Goal: Task Accomplishment & Management: Complete application form

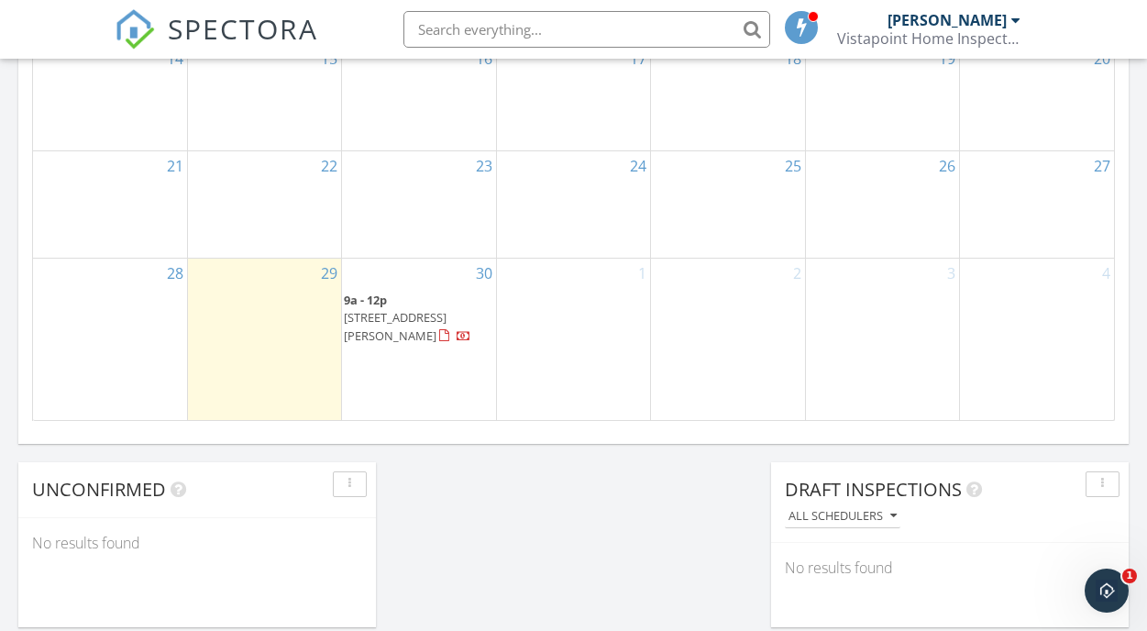
scroll to position [1276, 0]
click at [566, 335] on div "1" at bounding box center [573, 342] width 153 height 161
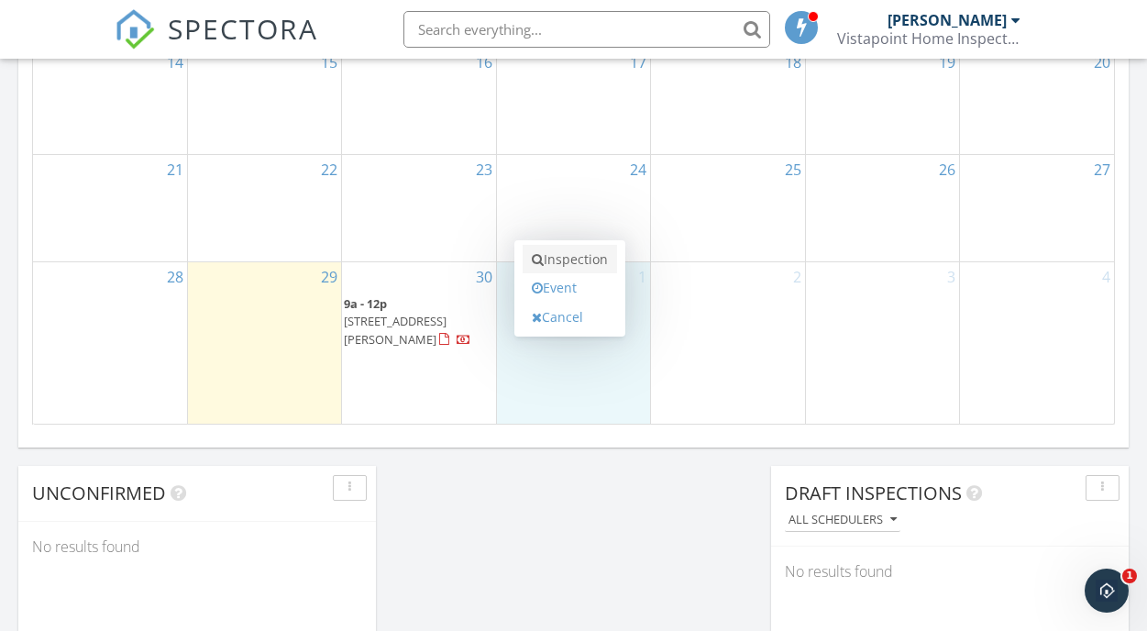
click at [569, 259] on link "Inspection" at bounding box center [570, 259] width 94 height 29
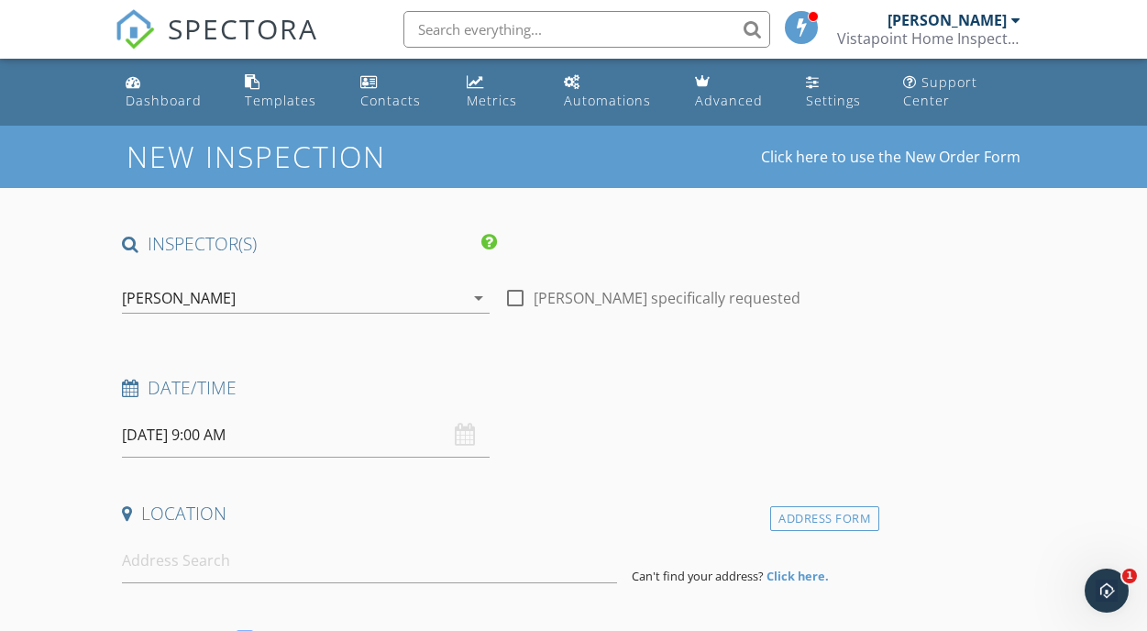
click at [226, 433] on input "10/01/2025 9:00 AM" at bounding box center [306, 435] width 368 height 45
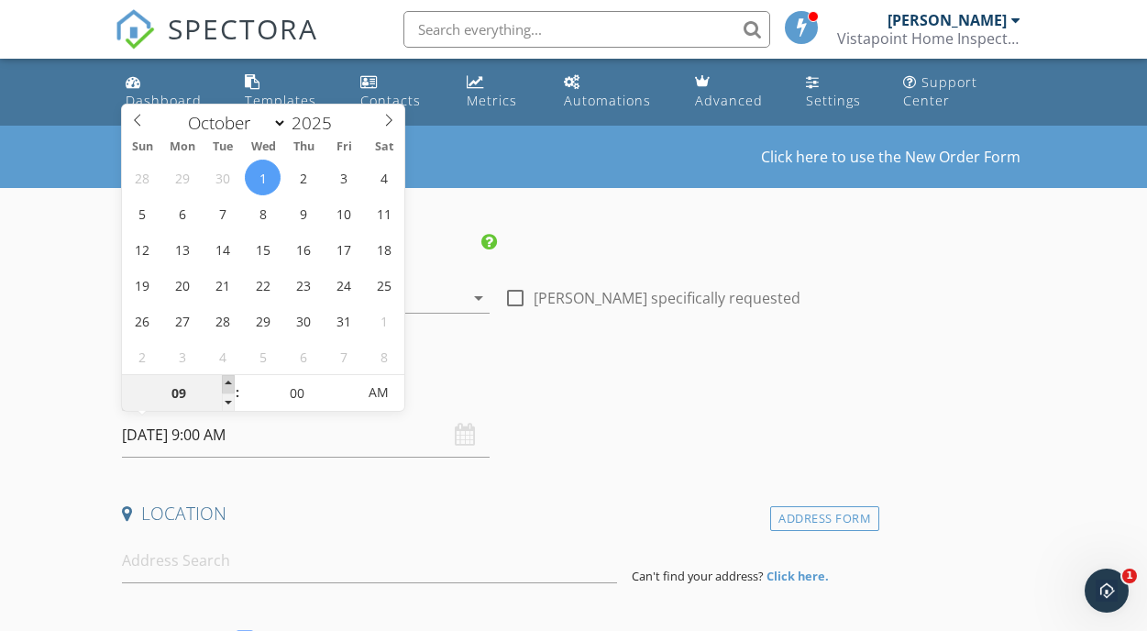
type input "10/01/2025 10:00 AM"
type input "10"
click at [227, 382] on span at bounding box center [228, 384] width 13 height 18
click at [532, 451] on div "Date/Time 10/01/2025 10:00 AM" at bounding box center [497, 417] width 765 height 82
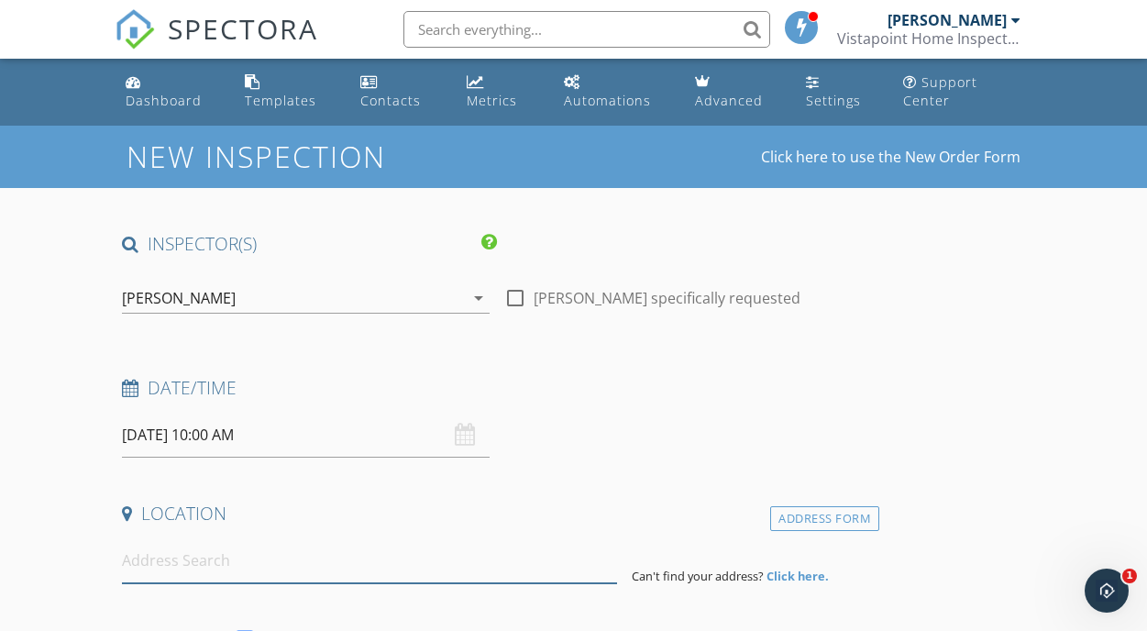
click at [376, 572] on input at bounding box center [369, 560] width 495 height 45
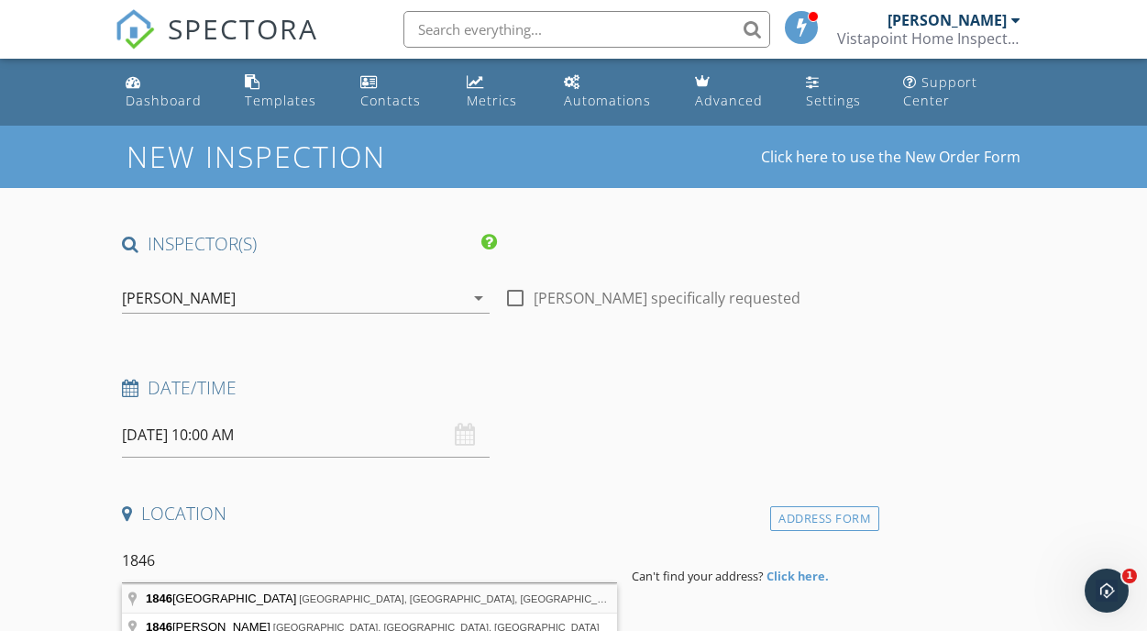
type input "1846 Providence Villas Court, North Chesterfield, VA, USA"
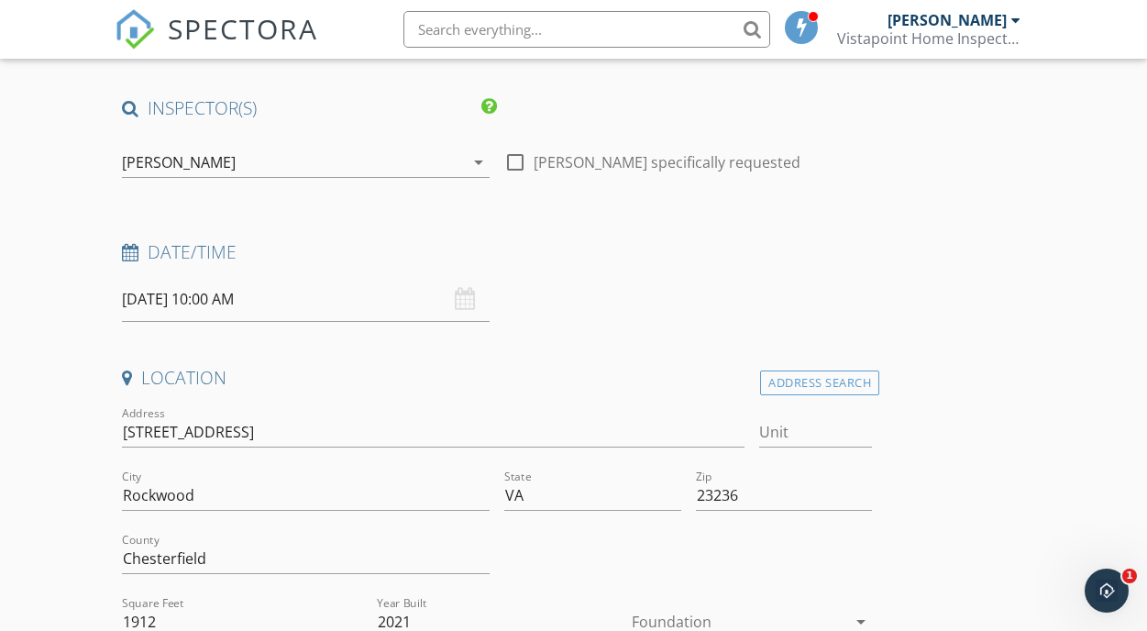
scroll to position [263, 0]
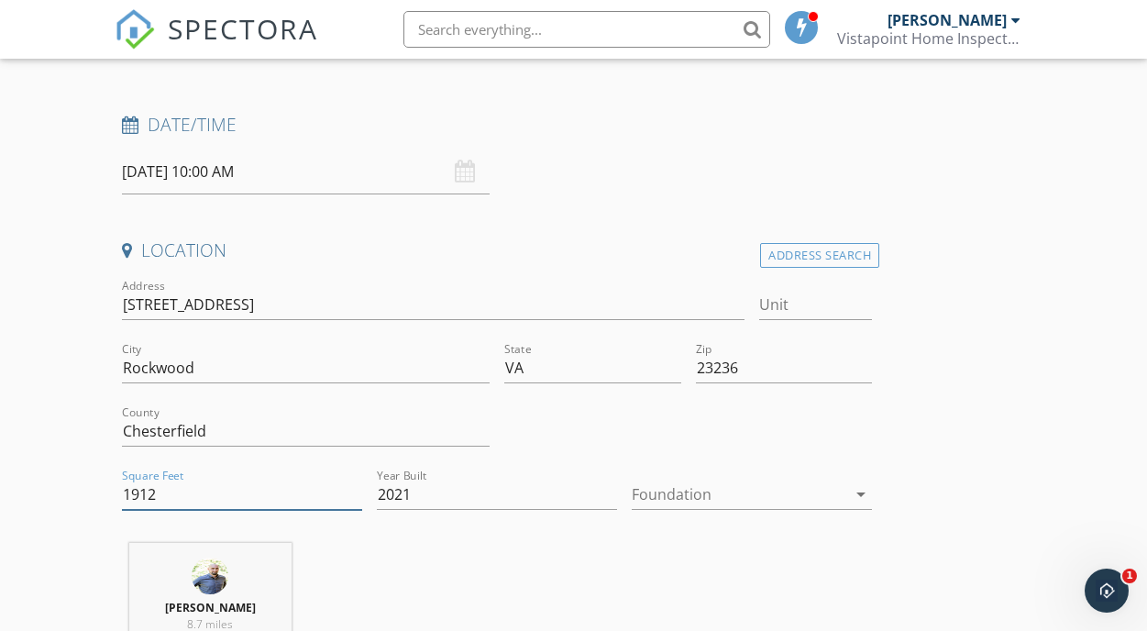
drag, startPoint x: 175, startPoint y: 493, endPoint x: 130, endPoint y: 493, distance: 44.9
click at [130, 493] on input "1912" at bounding box center [242, 494] width 240 height 30
click at [399, 534] on div "Location Address Search Address 1846 Providence Villas Ct Unit City Rockwood St…" at bounding box center [497, 466] width 765 height 457
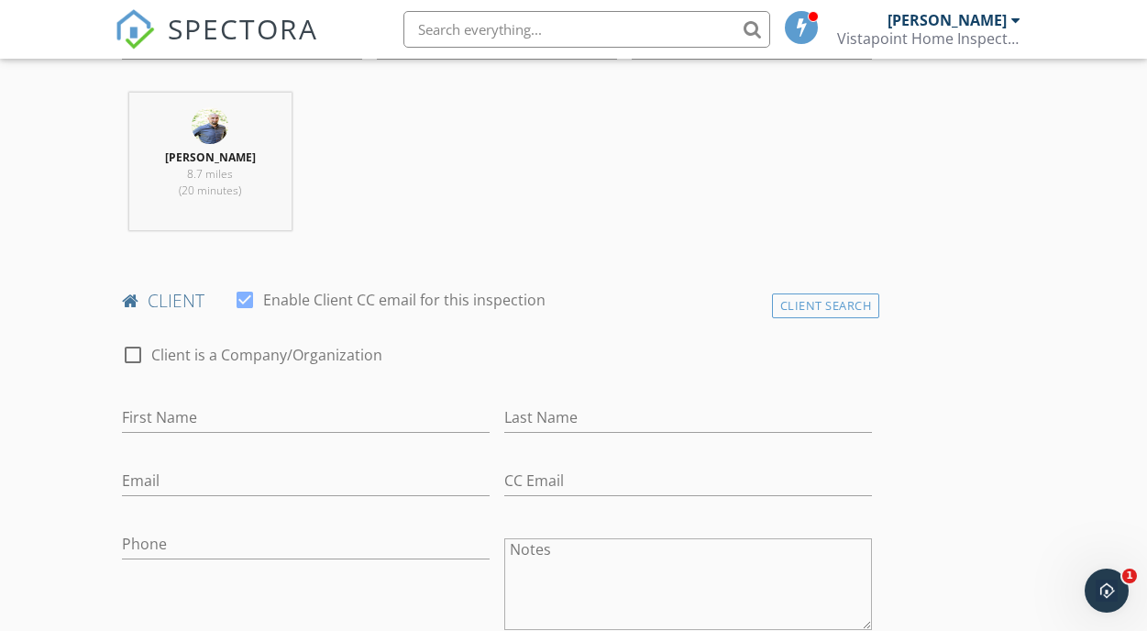
scroll to position [739, 0]
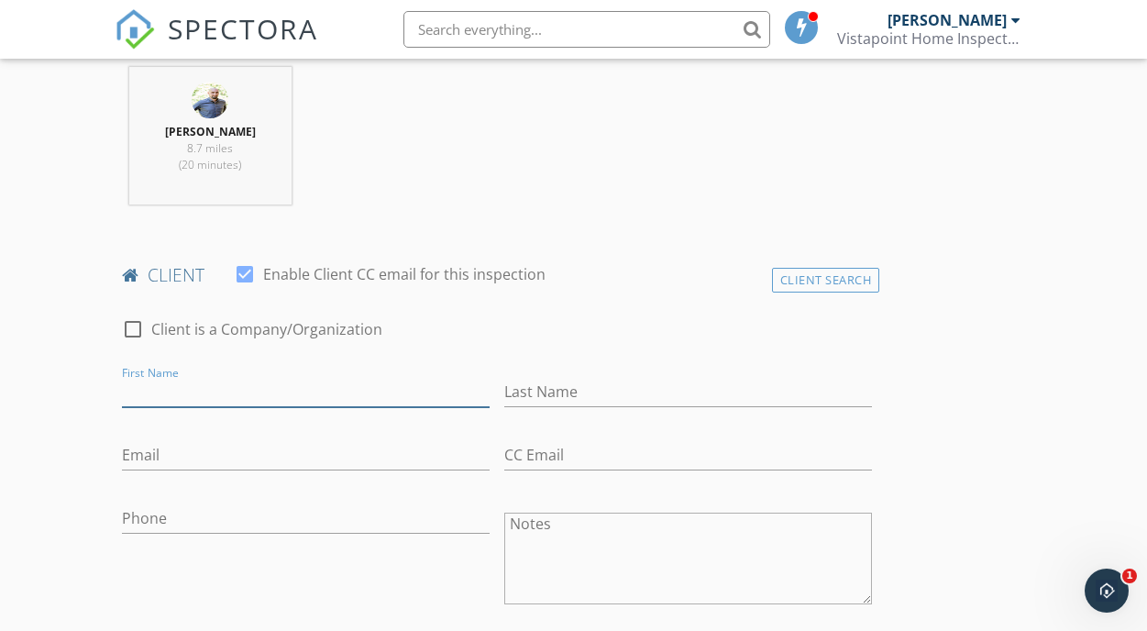
click at [351, 400] on input "First Name" at bounding box center [306, 392] width 368 height 30
type input "Diane"
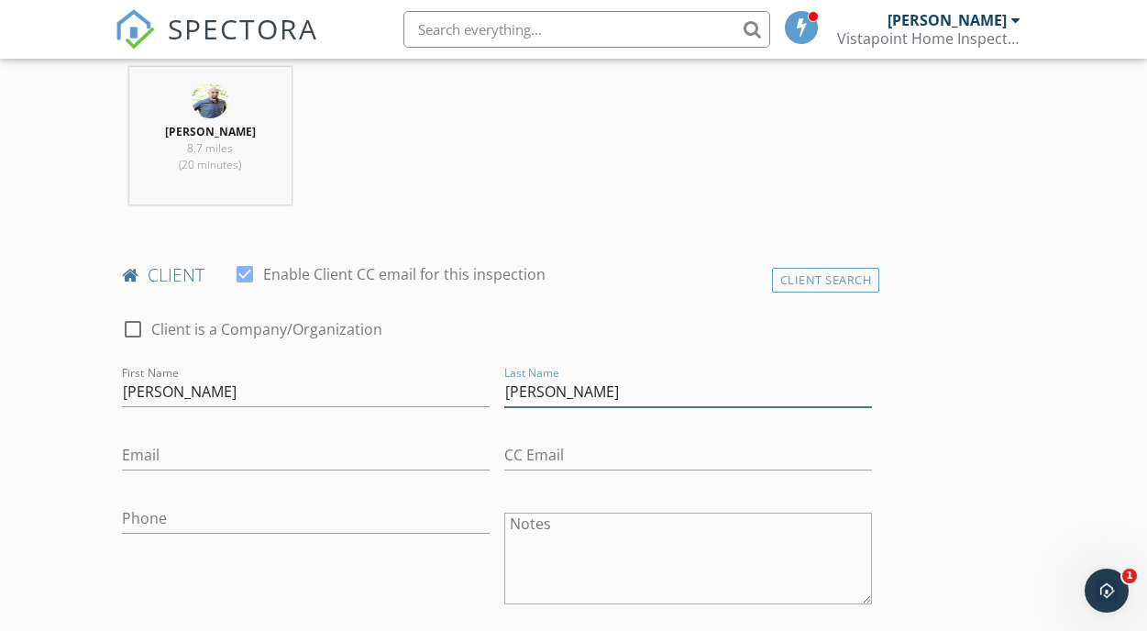
type input "Munn"
click at [185, 462] on input "Email" at bounding box center [306, 455] width 368 height 30
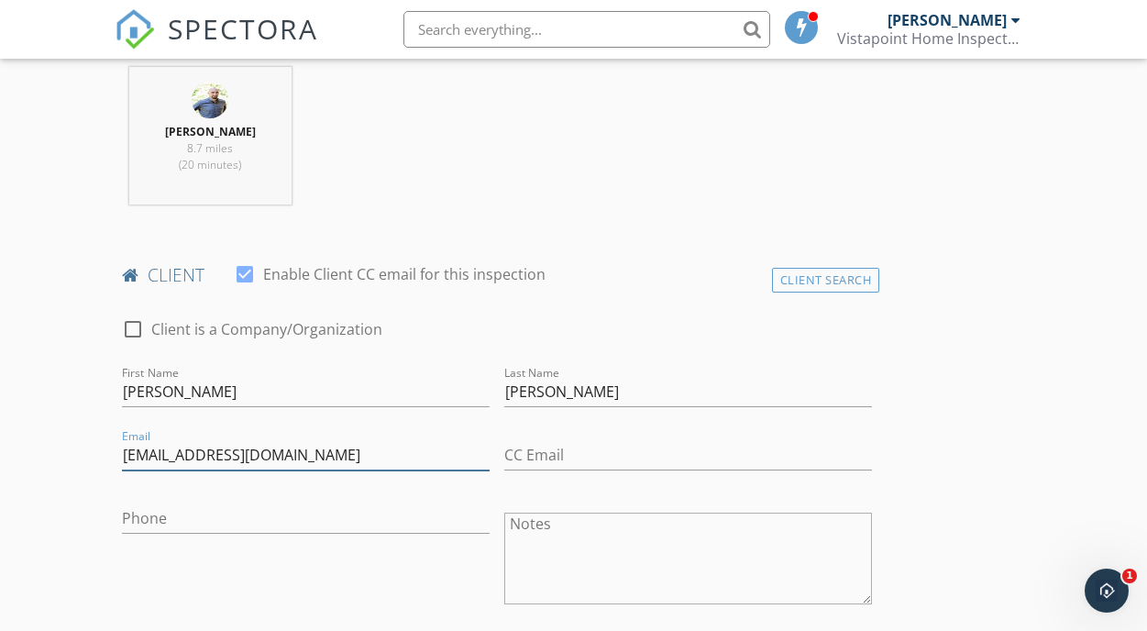
type input "dimunn3@gmail.com"
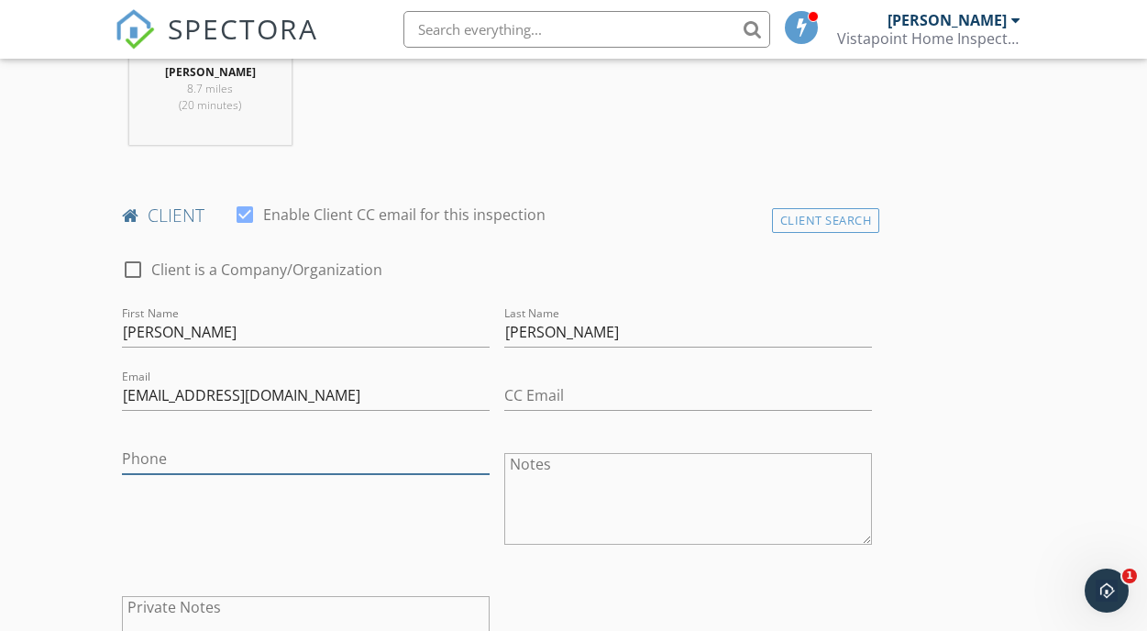
click at [179, 465] on input "Phone" at bounding box center [306, 459] width 368 height 30
type input "804-837-1111"
click at [225, 493] on div "Phone 804-837-1111" at bounding box center [306, 500] width 382 height 143
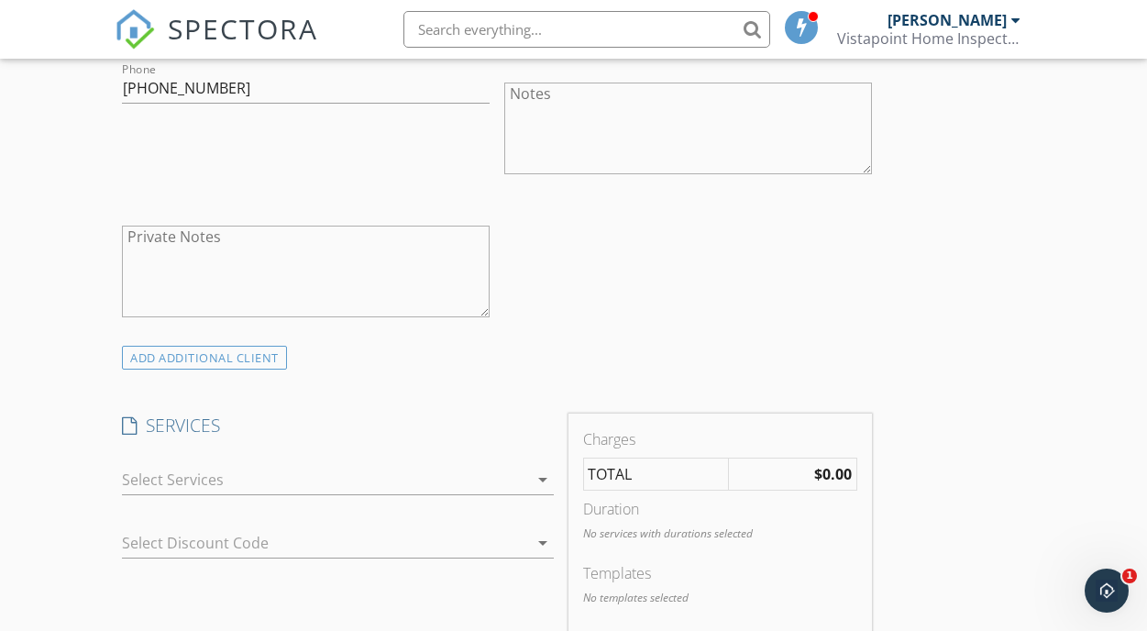
scroll to position [1178, 0]
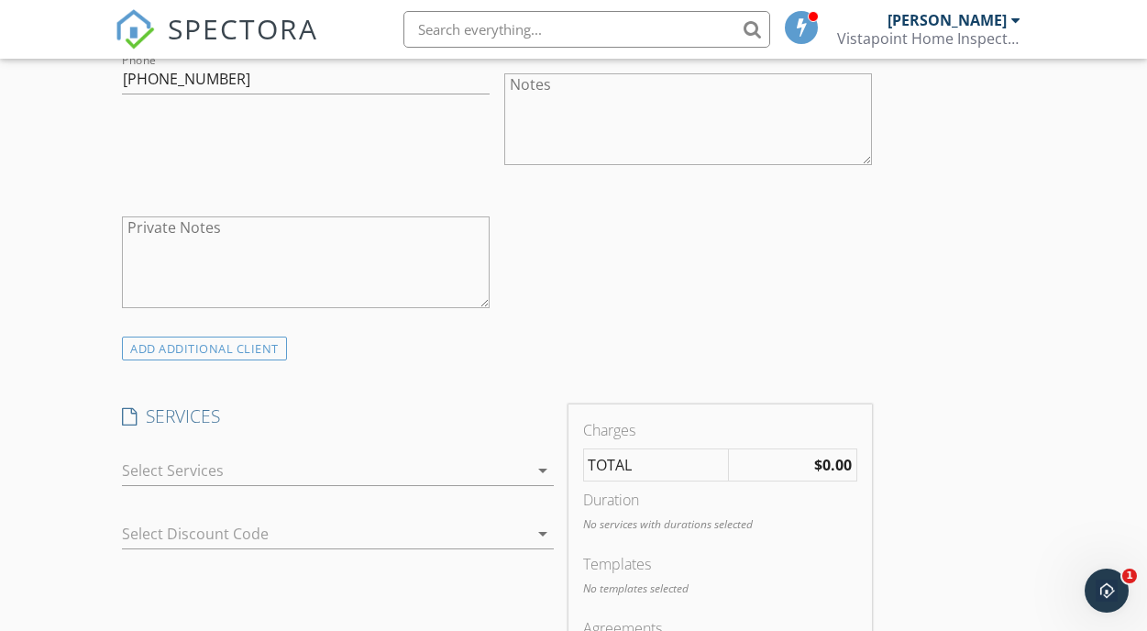
click at [233, 468] on div at bounding box center [324, 470] width 405 height 29
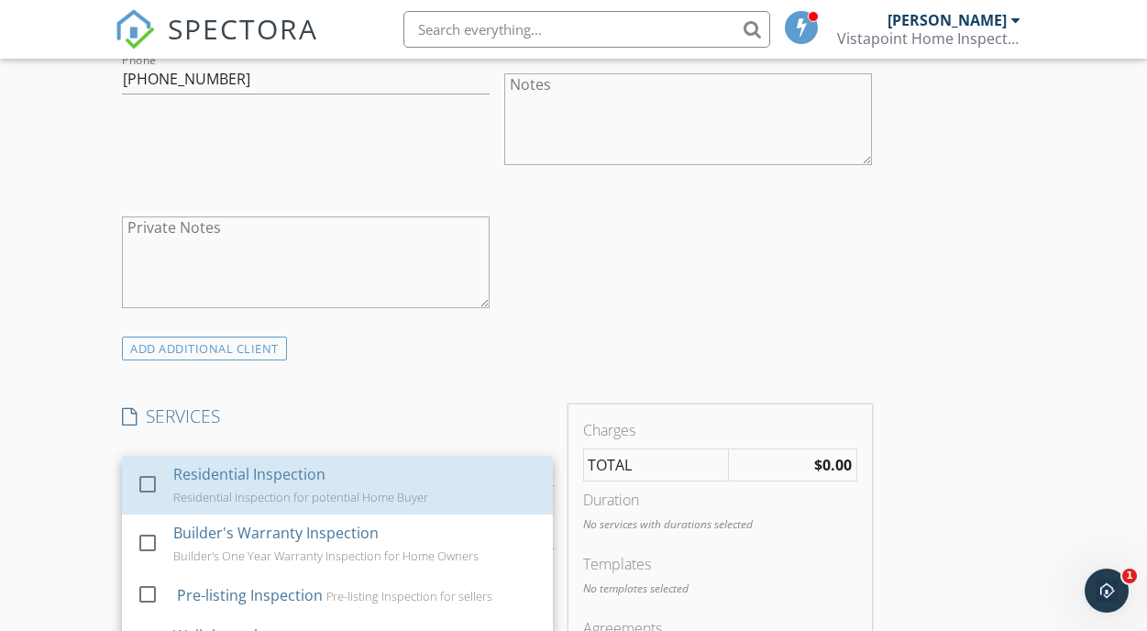
click at [233, 468] on div "Residential Inspection" at bounding box center [249, 474] width 152 height 22
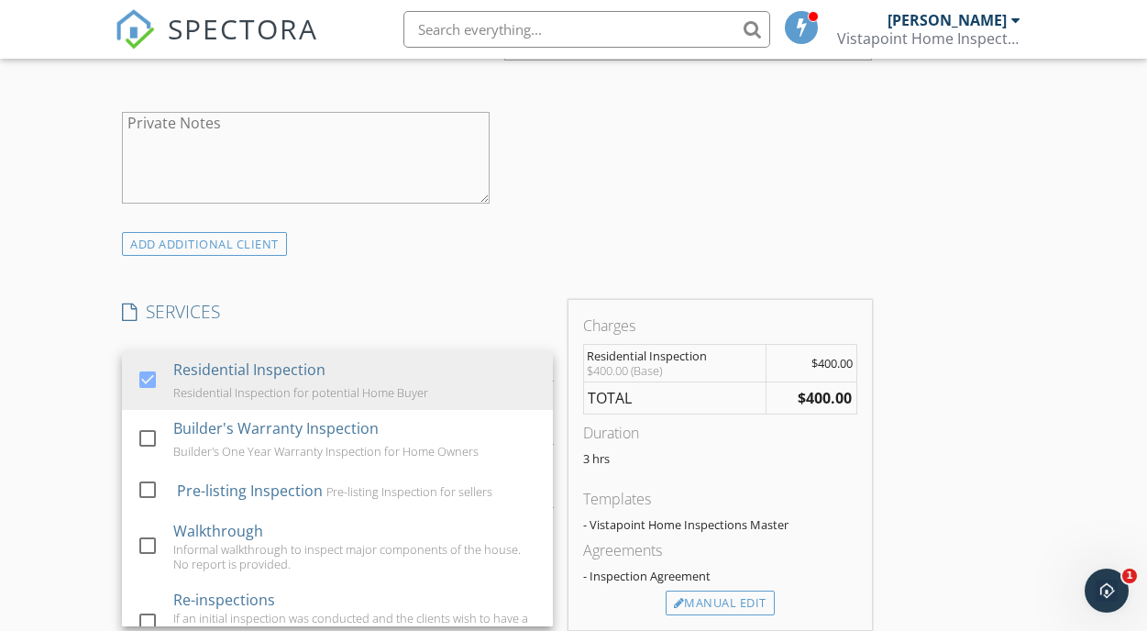
scroll to position [1524, 0]
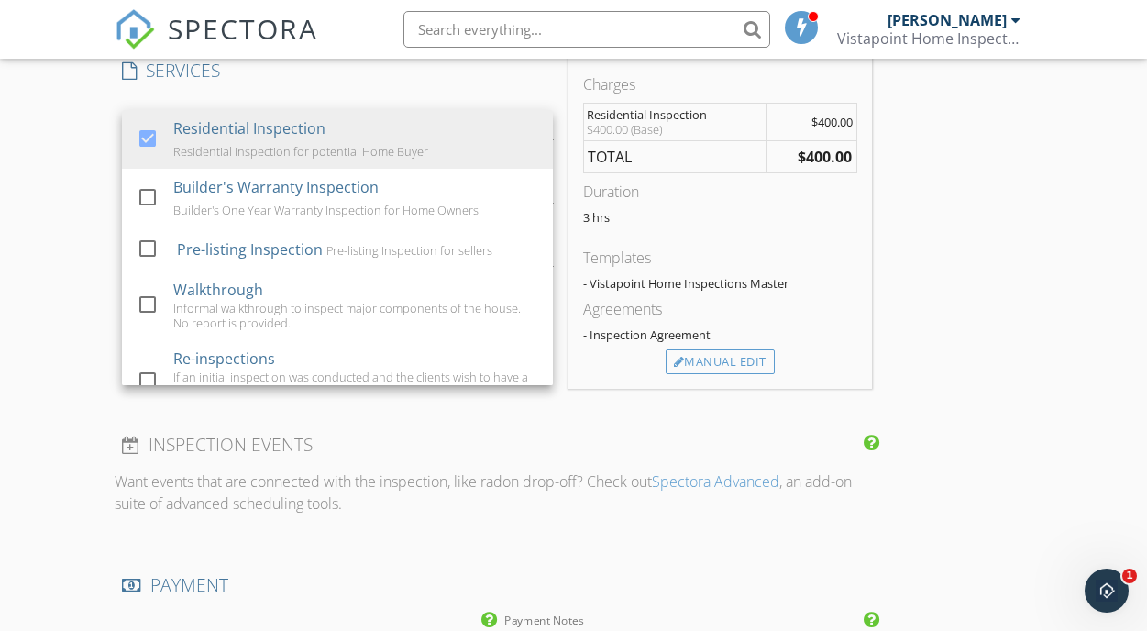
click at [548, 433] on h4 "INSPECTION EVENTS" at bounding box center [497, 445] width 750 height 24
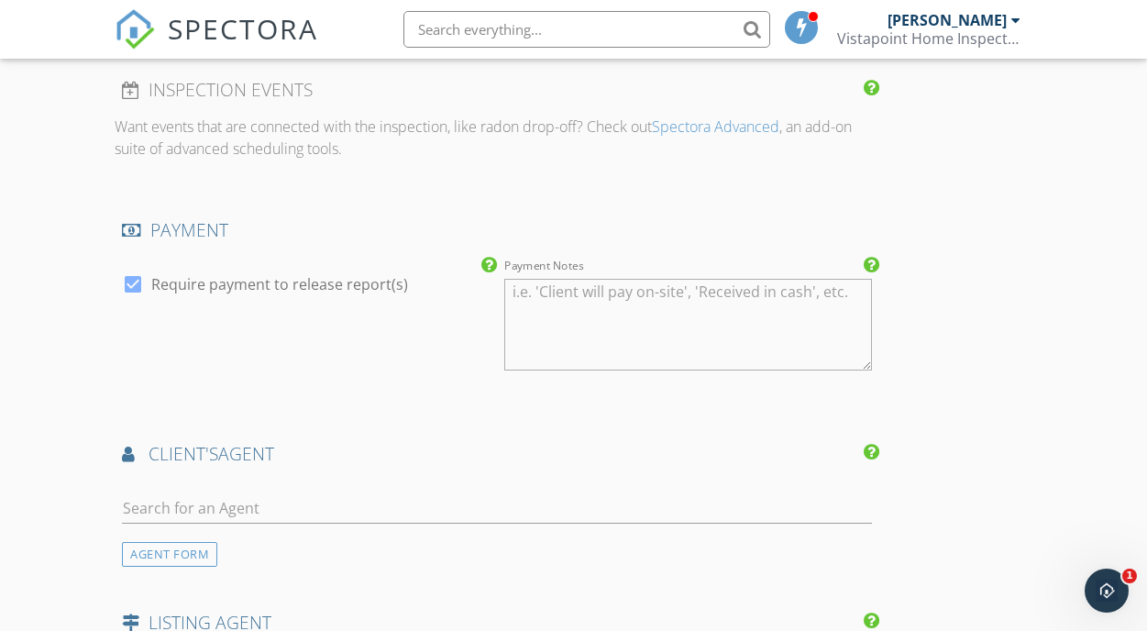
scroll to position [1919, 0]
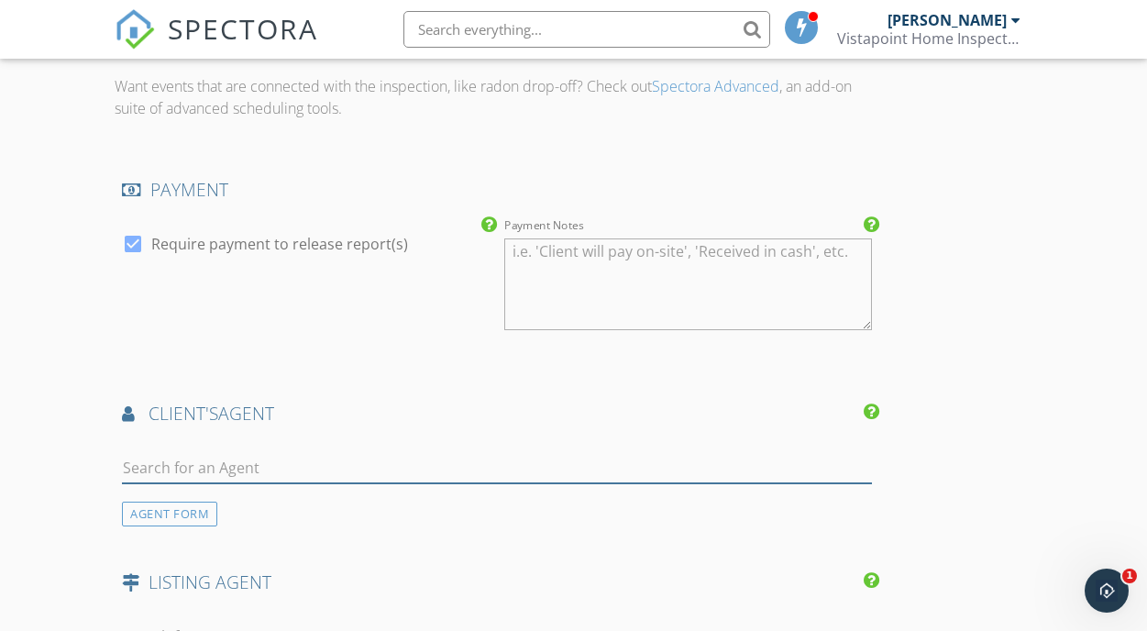
click at [177, 468] on input "text" at bounding box center [497, 468] width 750 height 30
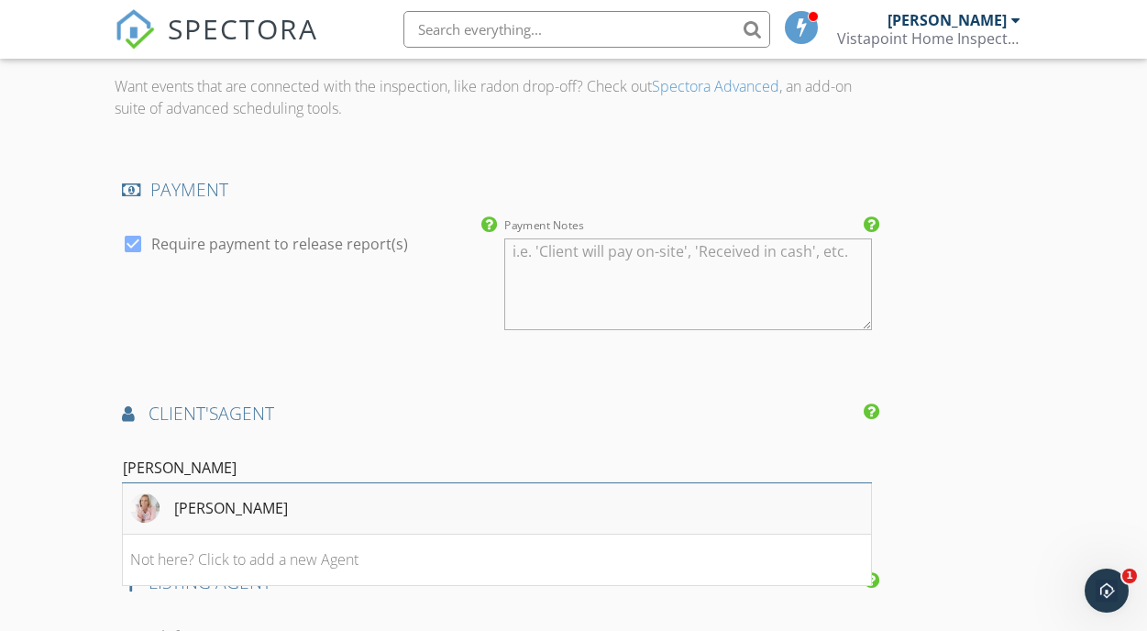
type input "holly"
click at [200, 508] on div "Holly Phillips" at bounding box center [231, 508] width 114 height 22
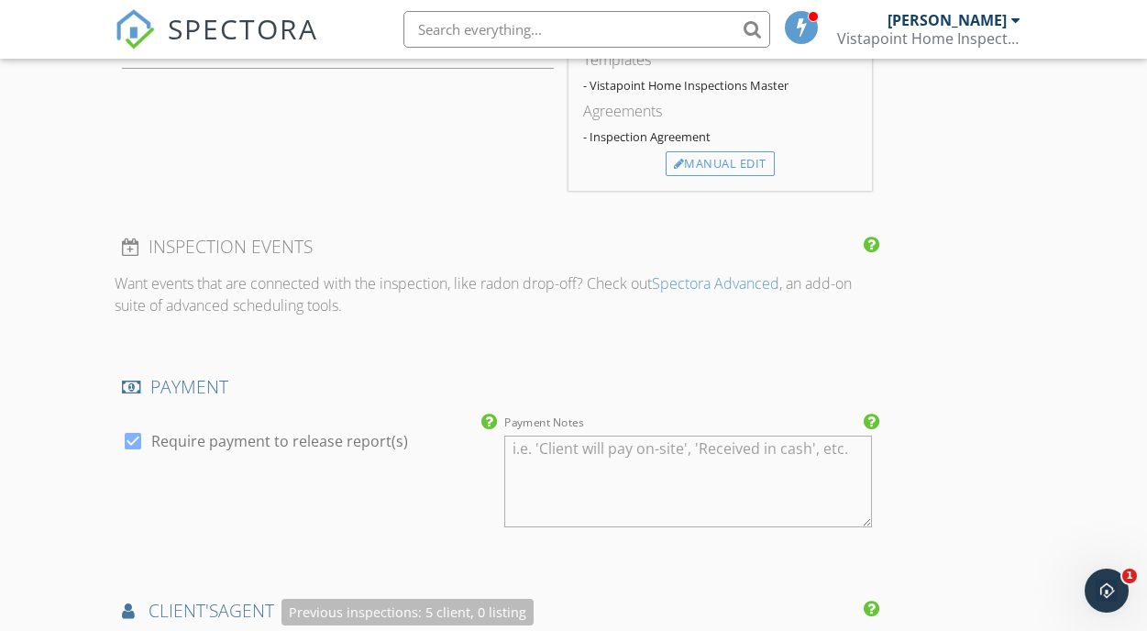
scroll to position [1707, 0]
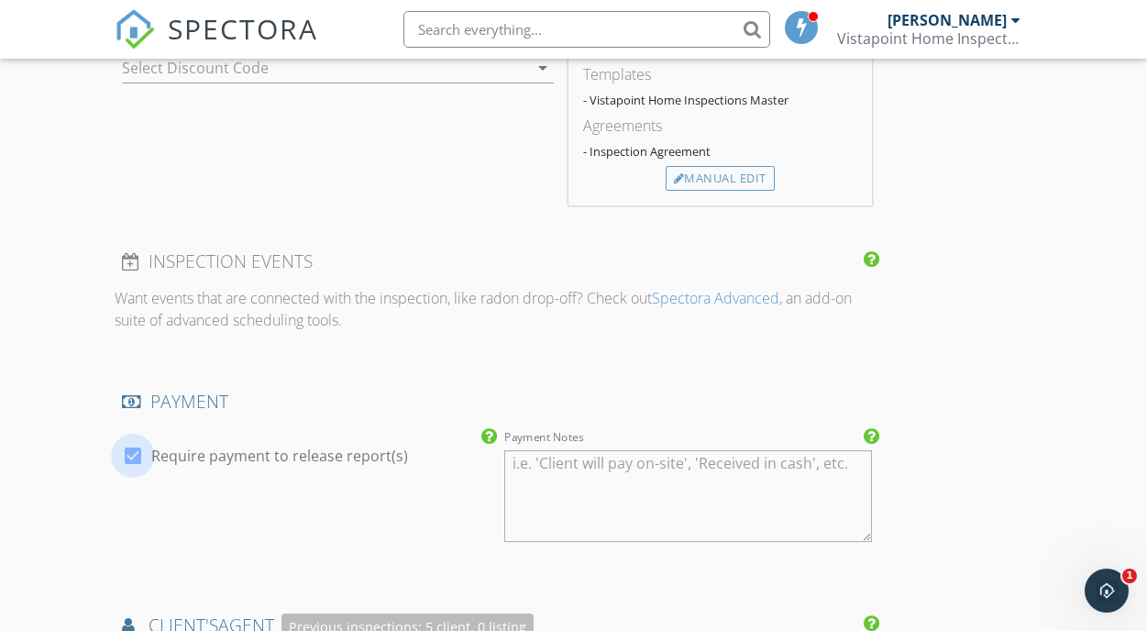
click at [135, 458] on div at bounding box center [132, 455] width 31 height 31
checkbox input "false"
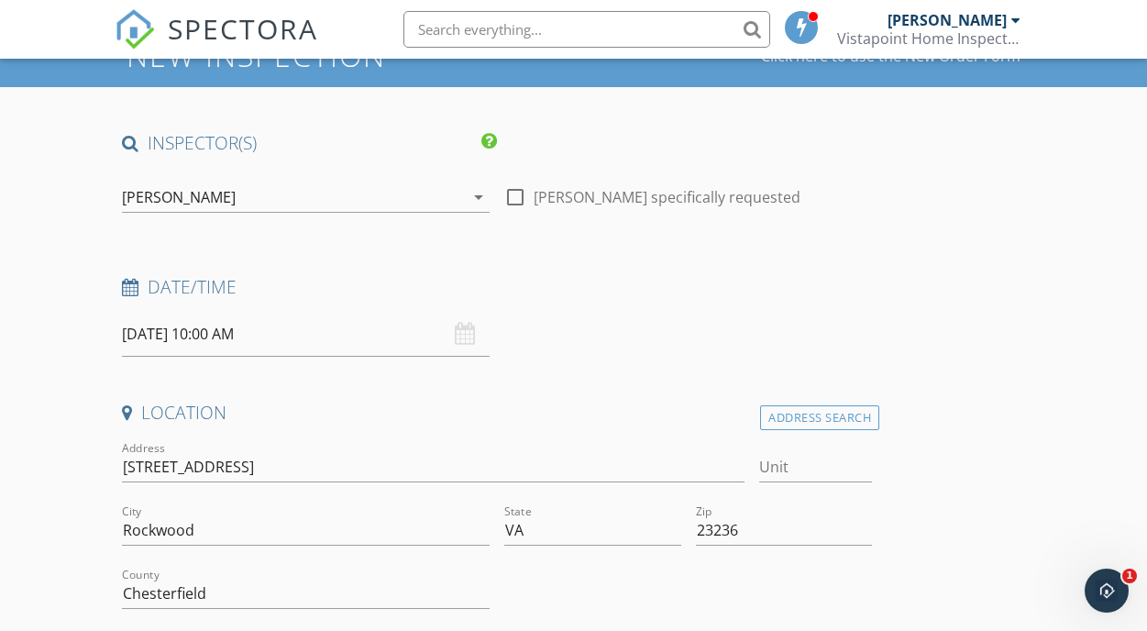
scroll to position [94, 0]
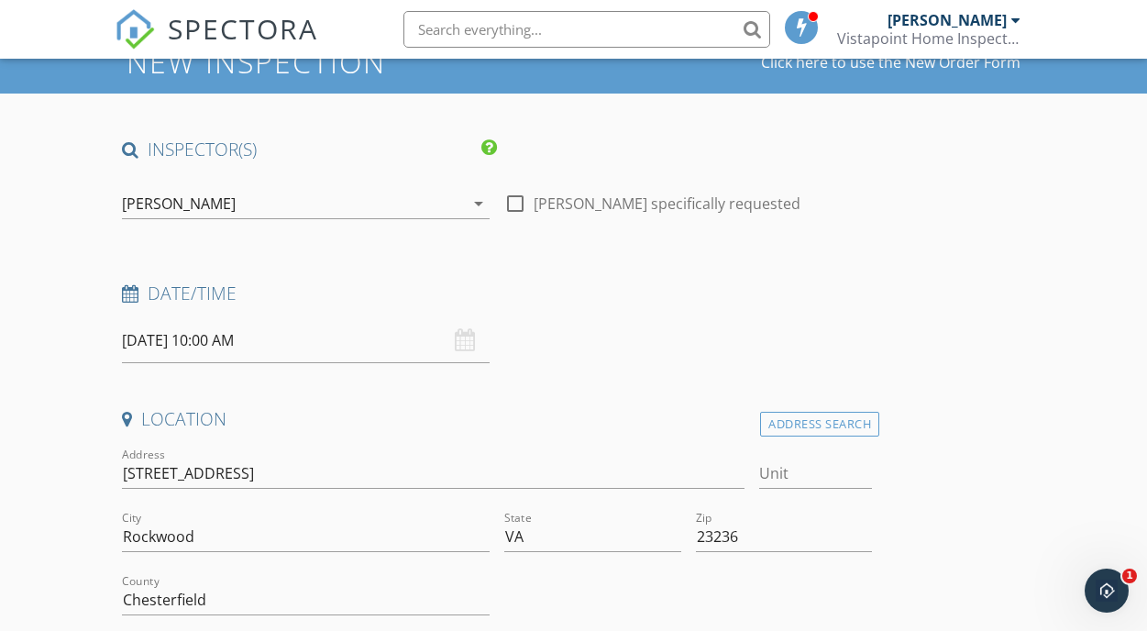
click at [465, 344] on div "10/01/2025 10:00 AM" at bounding box center [306, 340] width 368 height 45
click at [209, 345] on input "10/01/2025 10:00 AM" at bounding box center [306, 340] width 368 height 45
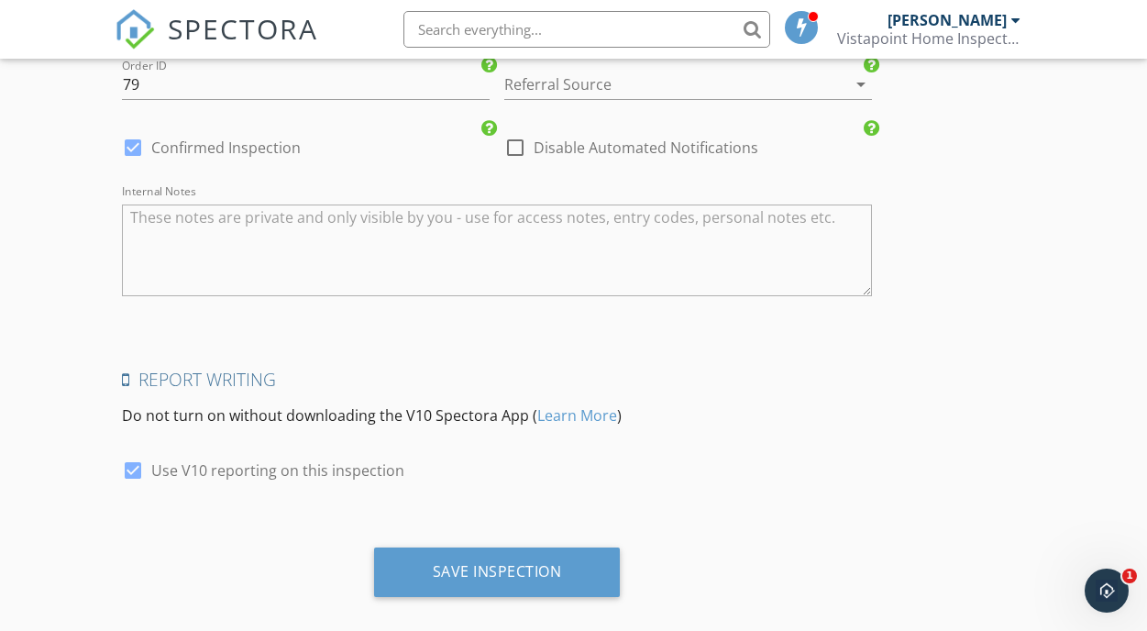
scroll to position [3080, 0]
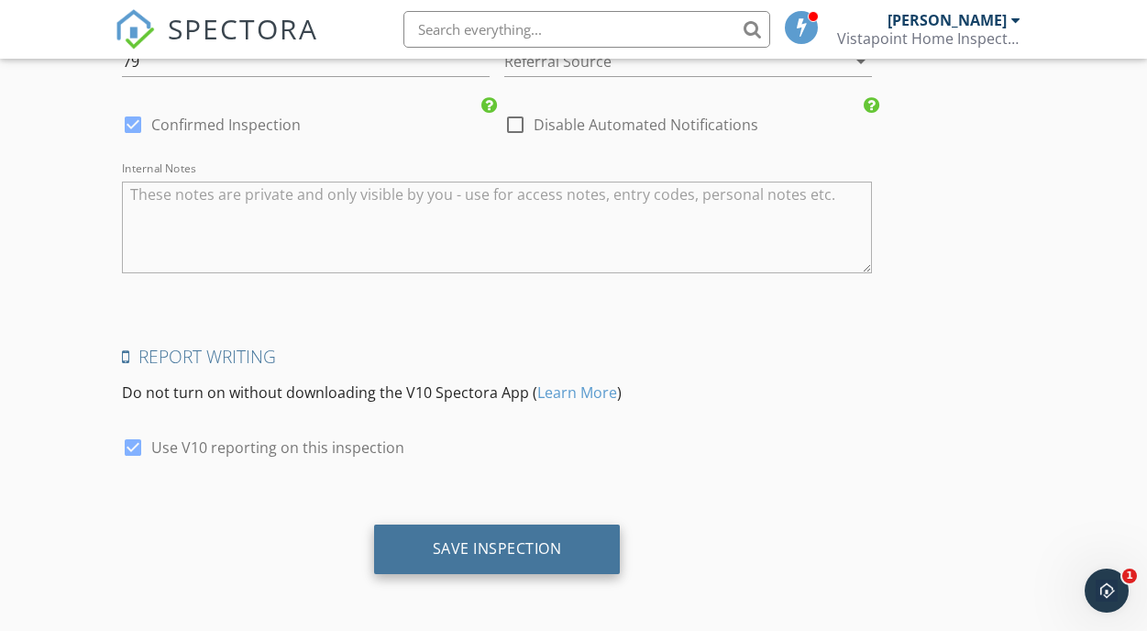
click at [424, 542] on div "Save Inspection" at bounding box center [497, 549] width 247 height 50
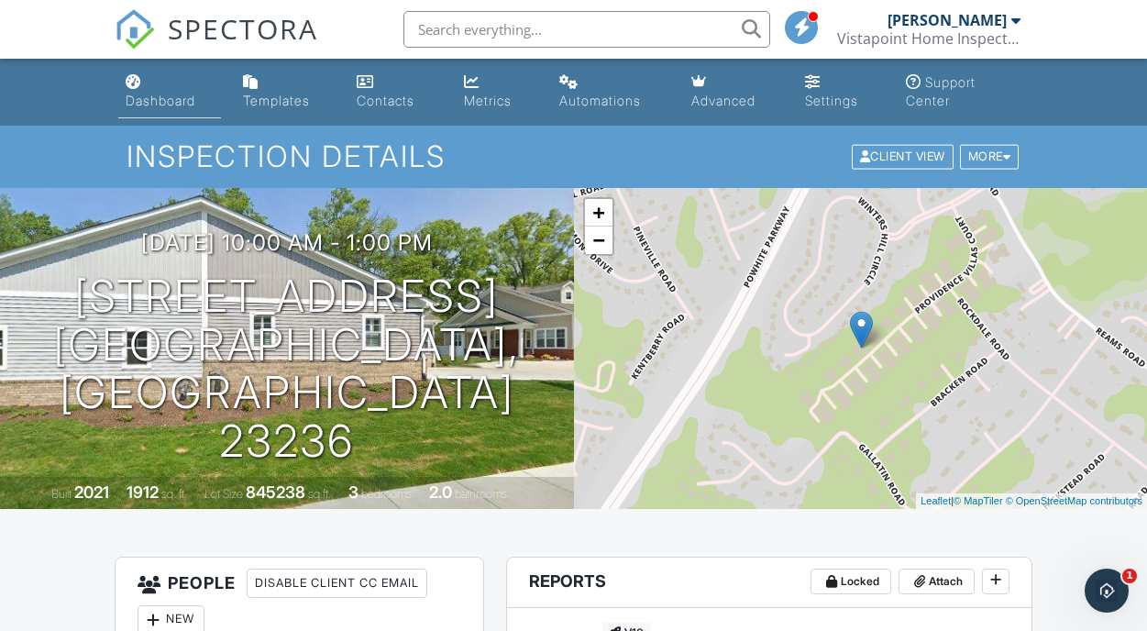
click at [174, 89] on link "Dashboard" at bounding box center [169, 92] width 103 height 52
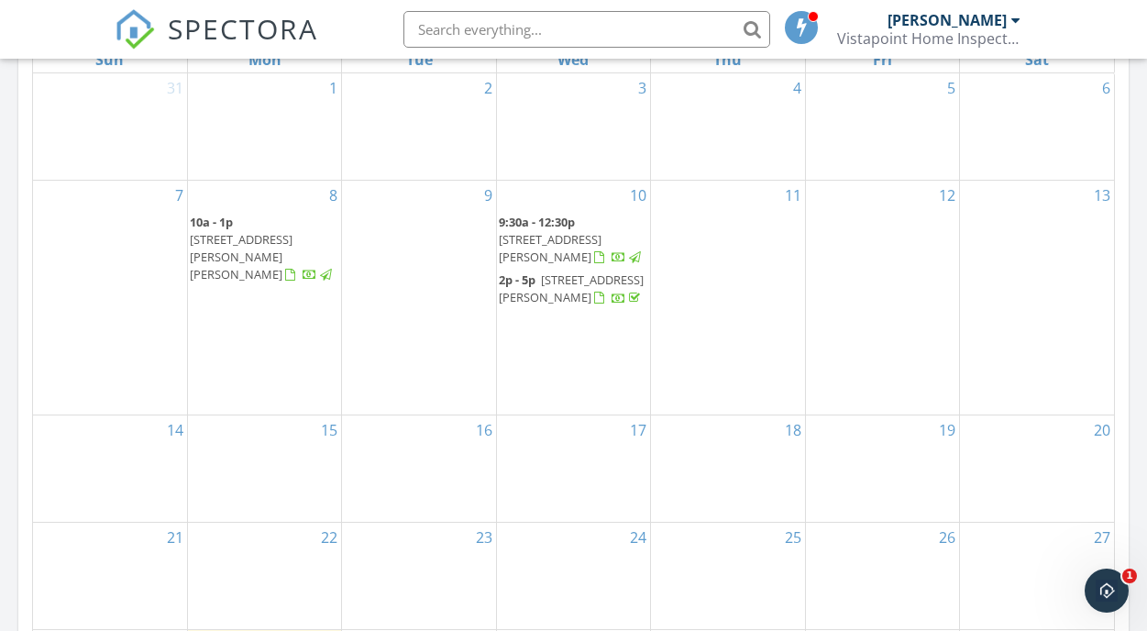
scroll to position [1128, 0]
